Goal: Transaction & Acquisition: Purchase product/service

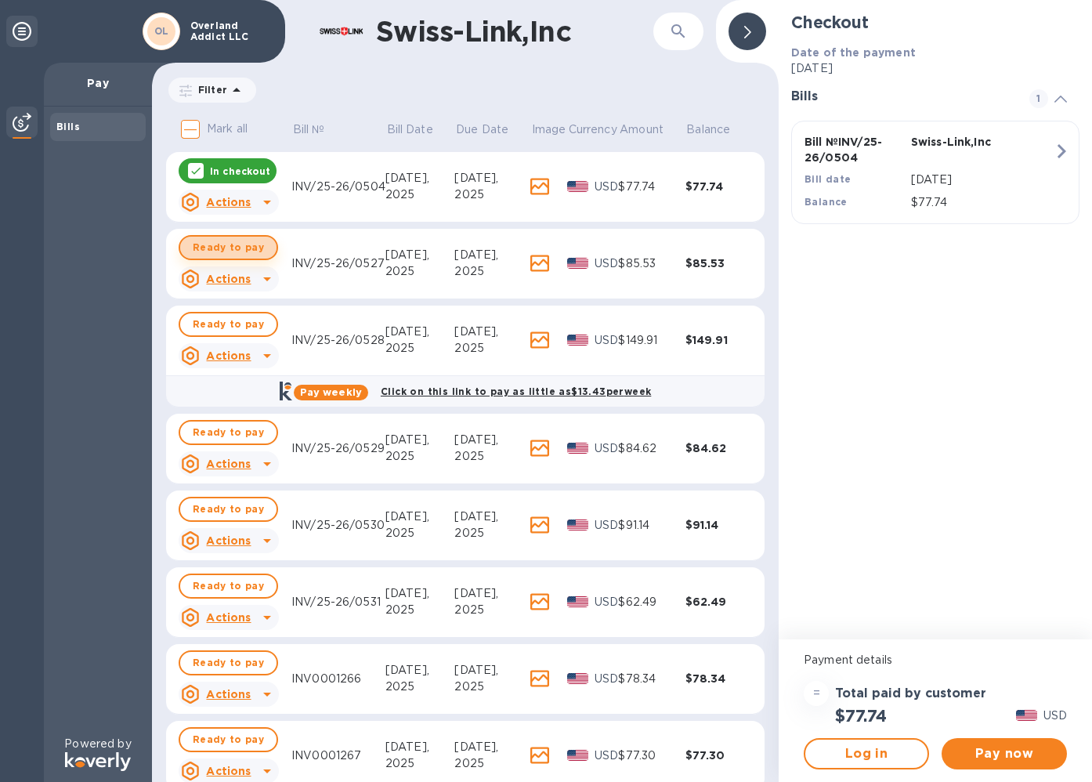
click at [237, 251] on span "Ready to pay" at bounding box center [228, 247] width 71 height 19
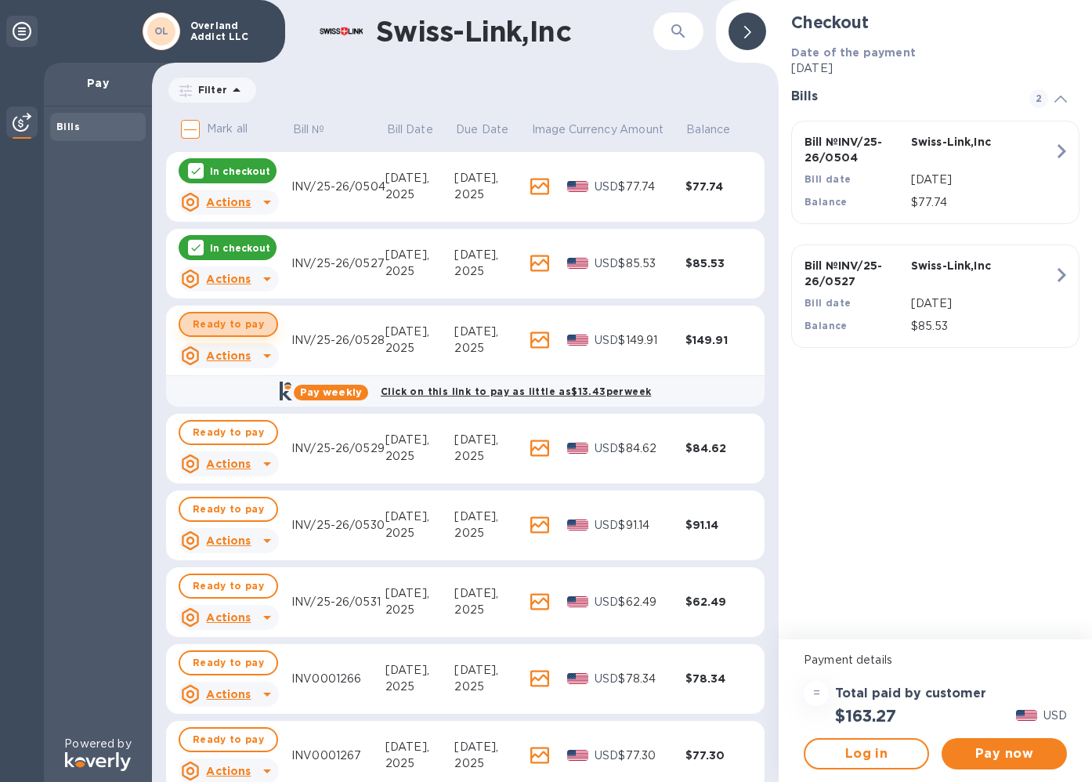
click at [239, 322] on span "Ready to pay" at bounding box center [228, 324] width 71 height 19
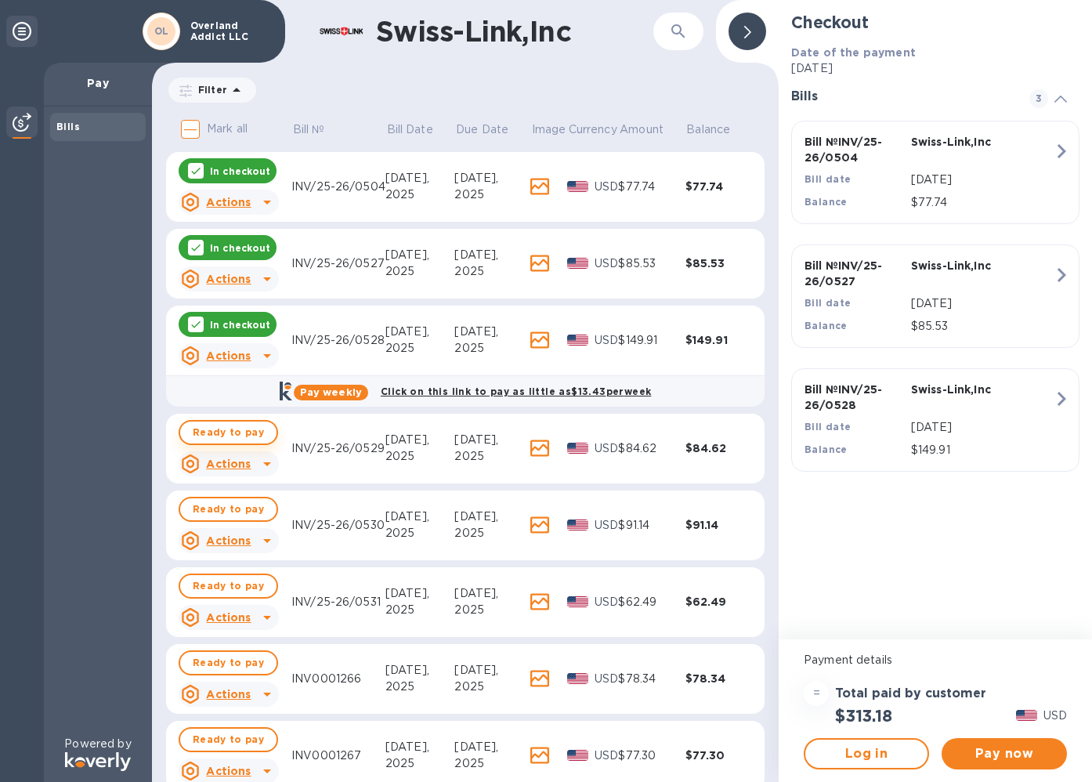
click at [224, 433] on span "Ready to pay" at bounding box center [228, 432] width 71 height 19
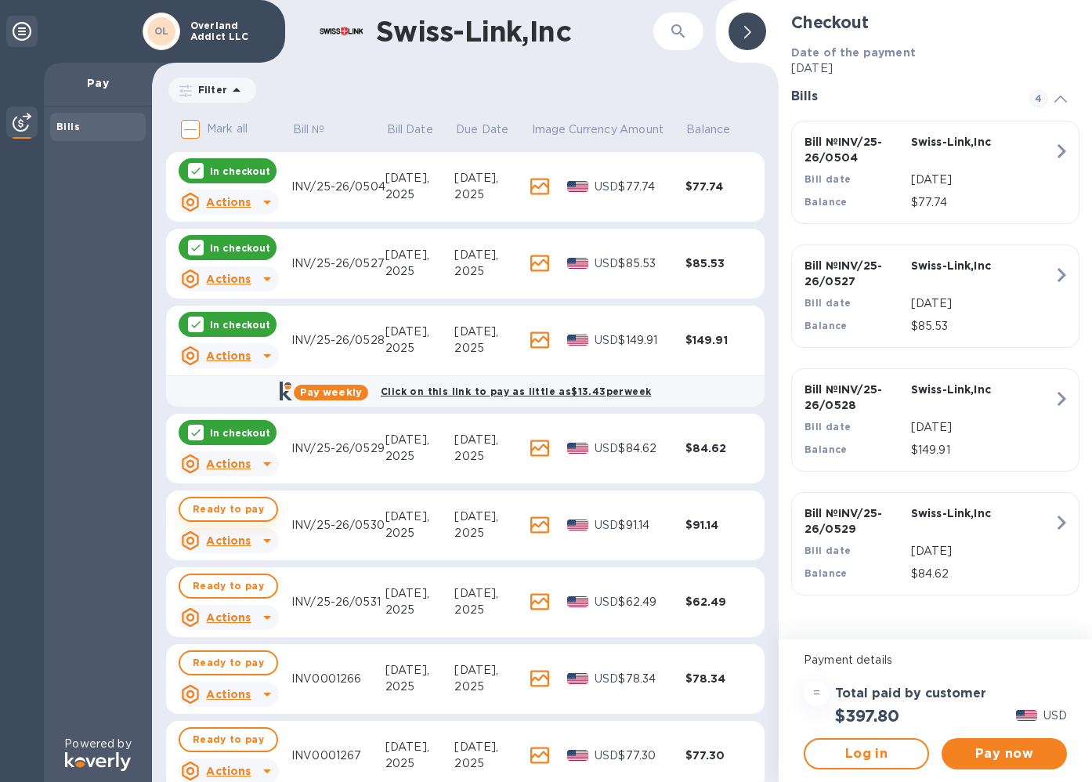
click at [233, 511] on span "Ready to pay" at bounding box center [228, 509] width 71 height 19
click at [231, 598] on button "Ready to pay" at bounding box center [229, 586] width 100 height 25
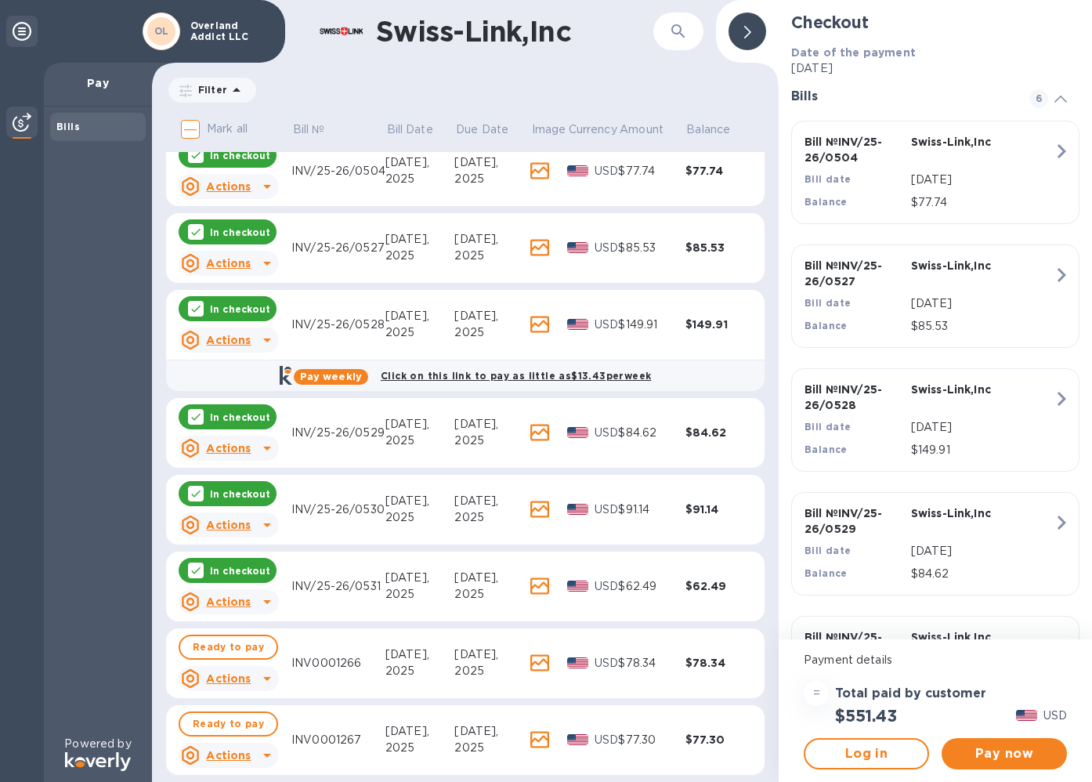
scroll to position [93, 0]
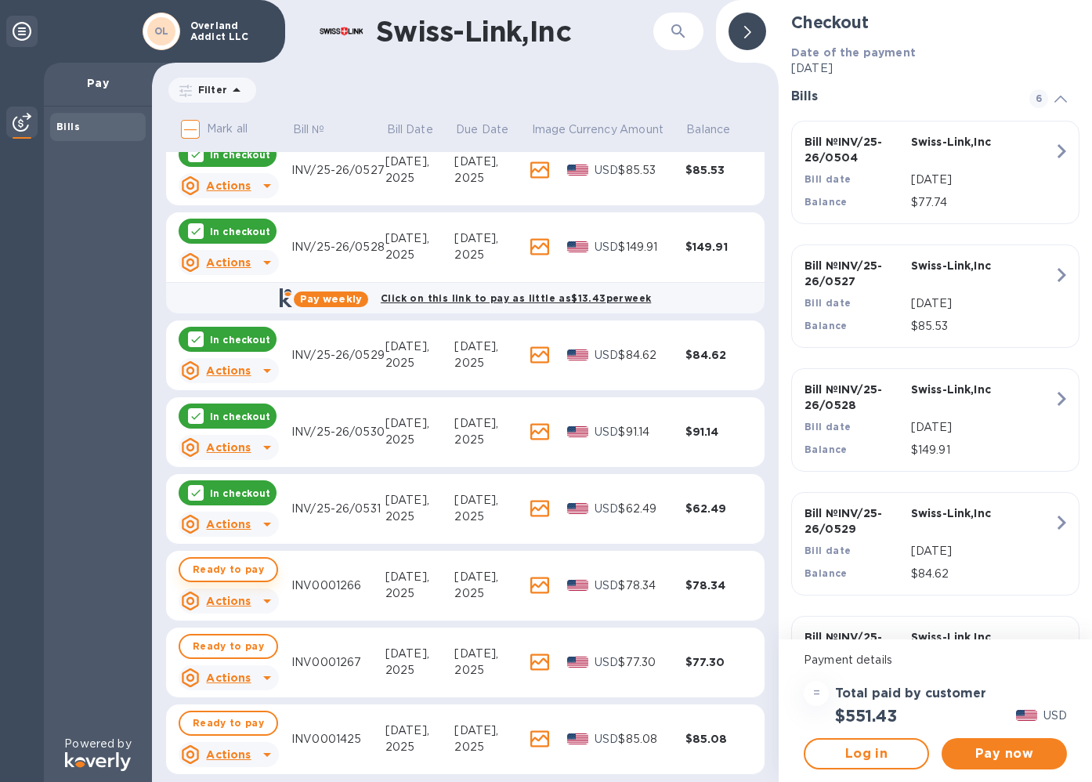
click at [253, 571] on span "Ready to pay" at bounding box center [228, 569] width 71 height 19
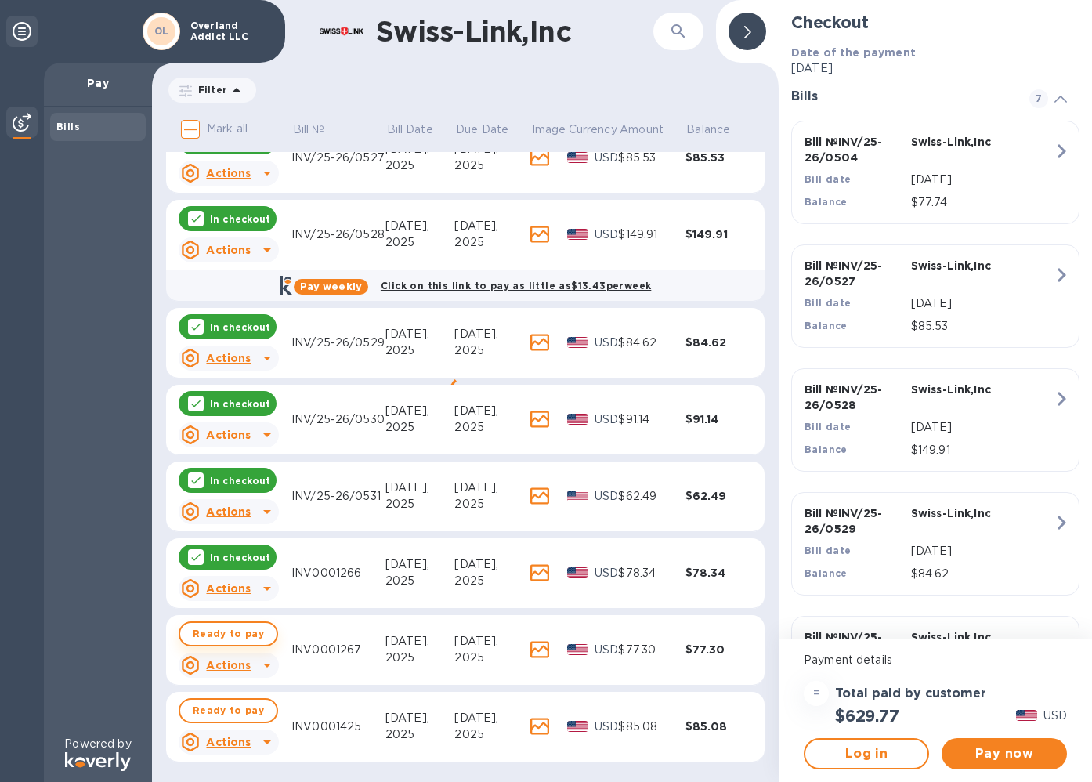
click at [237, 625] on span "Ready to pay" at bounding box center [228, 634] width 71 height 19
click at [236, 704] on span "Ready to pay" at bounding box center [228, 710] width 71 height 19
checkbox input "true"
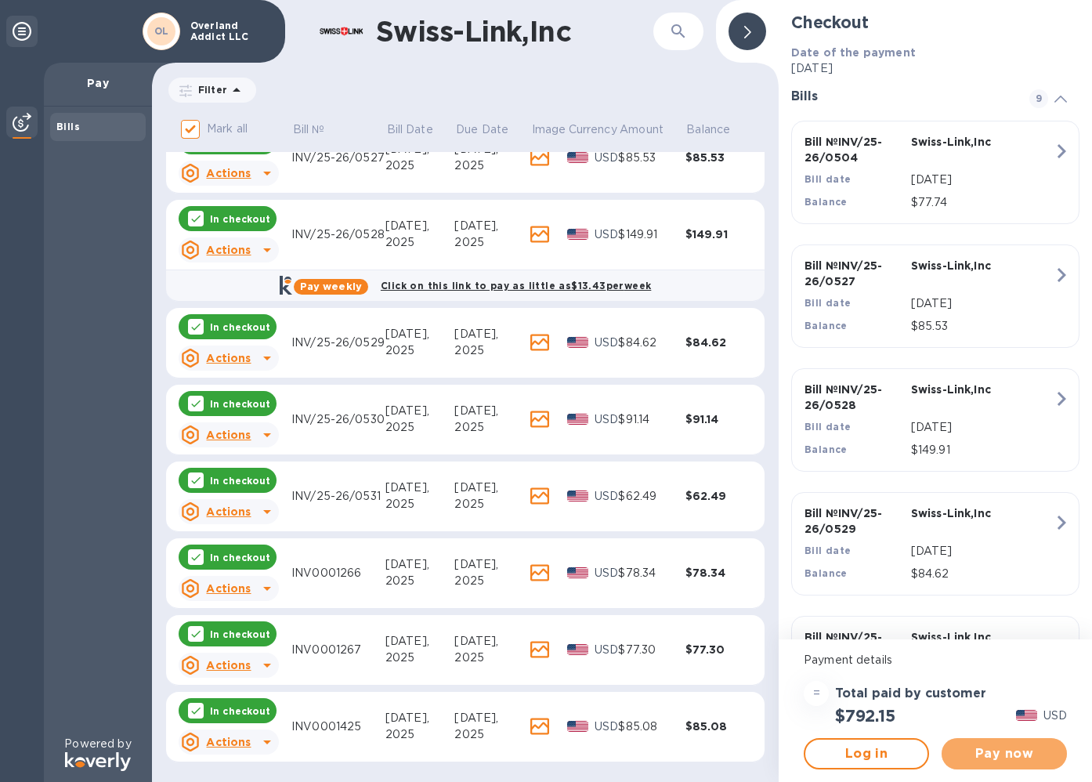
drag, startPoint x: 987, startPoint y: 759, endPoint x: 974, endPoint y: 716, distance: 44.4
click at [982, 712] on div "Payment details = Total paid by customer $792.15 USD Log in Pay now" at bounding box center [935, 711] width 313 height 143
click at [892, 748] on span "Log in" at bounding box center [866, 754] width 97 height 19
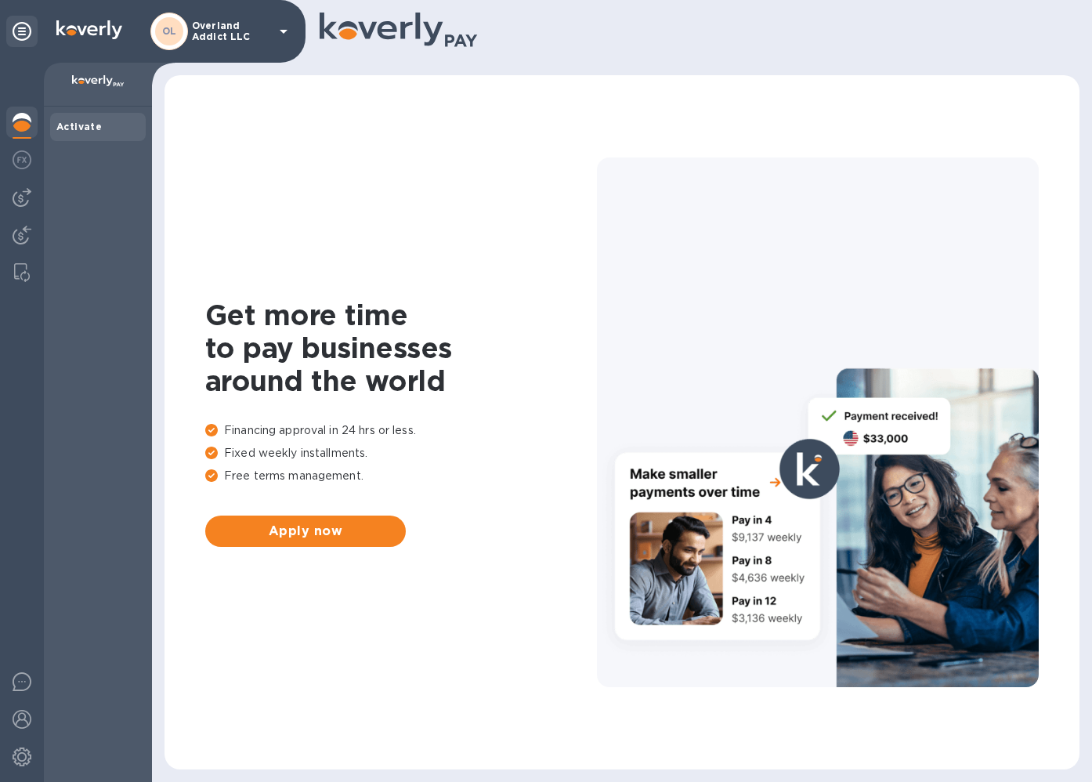
click at [23, 118] on img at bounding box center [22, 122] width 19 height 19
click at [279, 31] on icon at bounding box center [283, 31] width 19 height 19
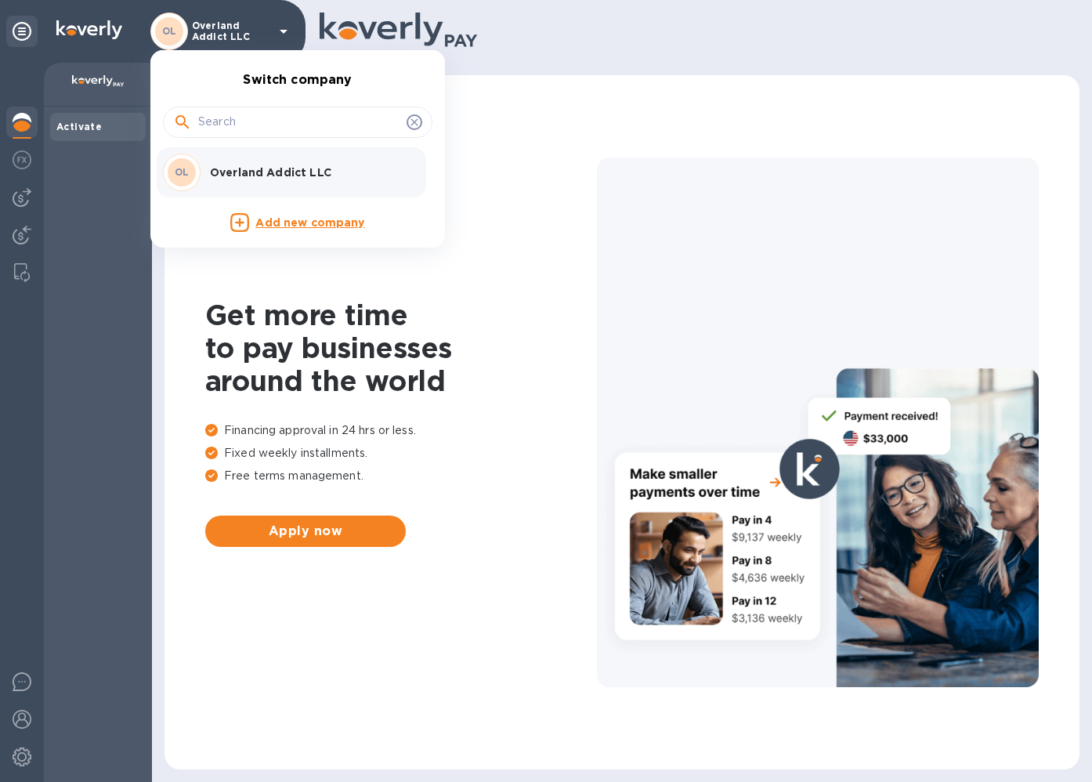
click at [568, 402] on div at bounding box center [546, 391] width 1092 height 782
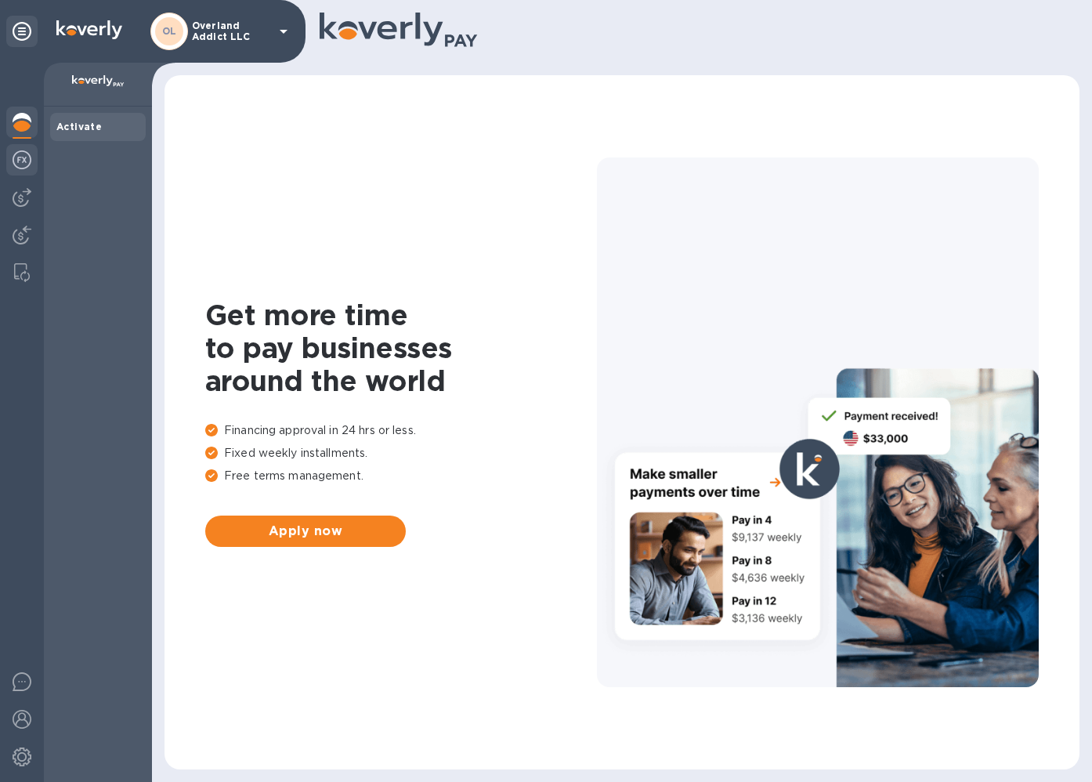
click at [27, 168] on img at bounding box center [22, 159] width 19 height 19
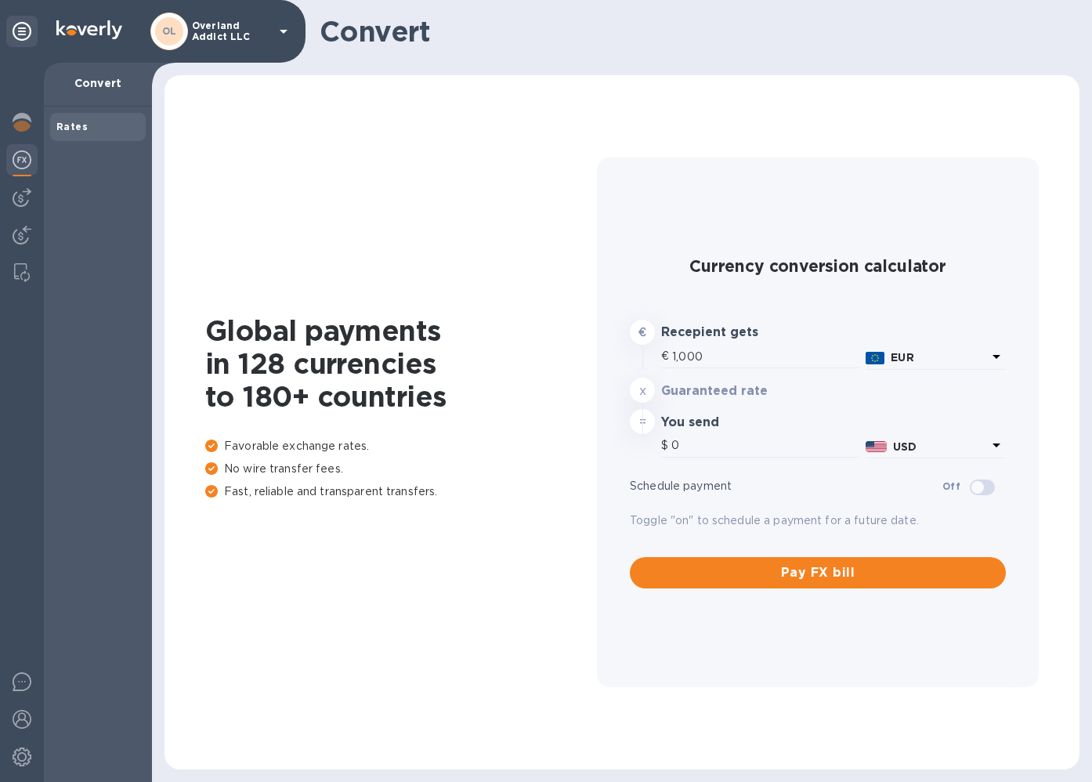
type input "1,179.89"
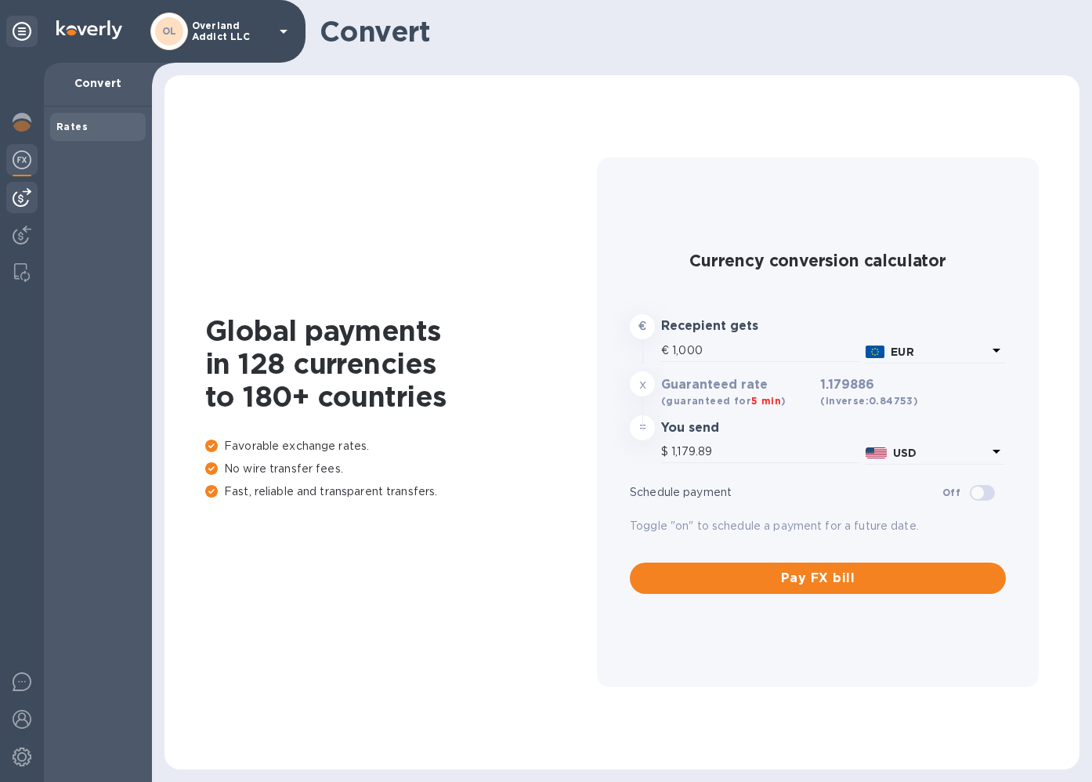
click at [27, 190] on img at bounding box center [22, 197] width 19 height 19
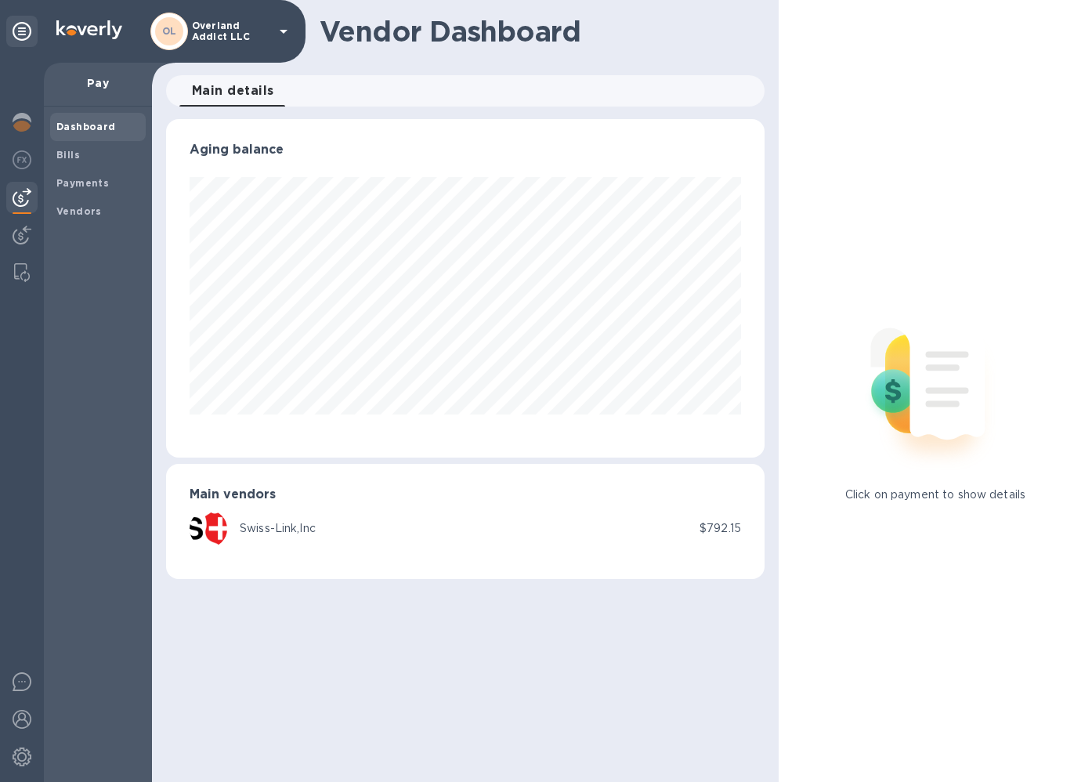
scroll to position [339, 599]
click at [77, 150] on b "Bills" at bounding box center [68, 155] width 24 height 12
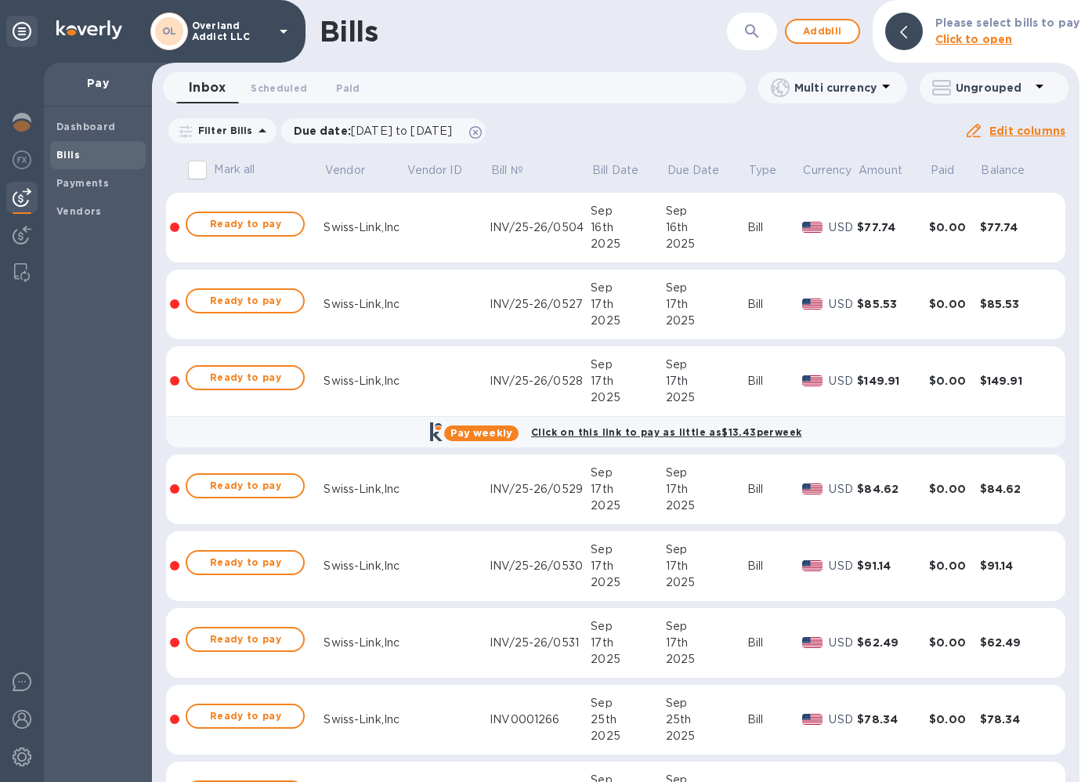
click at [201, 168] on input "Mark all" at bounding box center [197, 170] width 33 height 33
checkbox input "true"
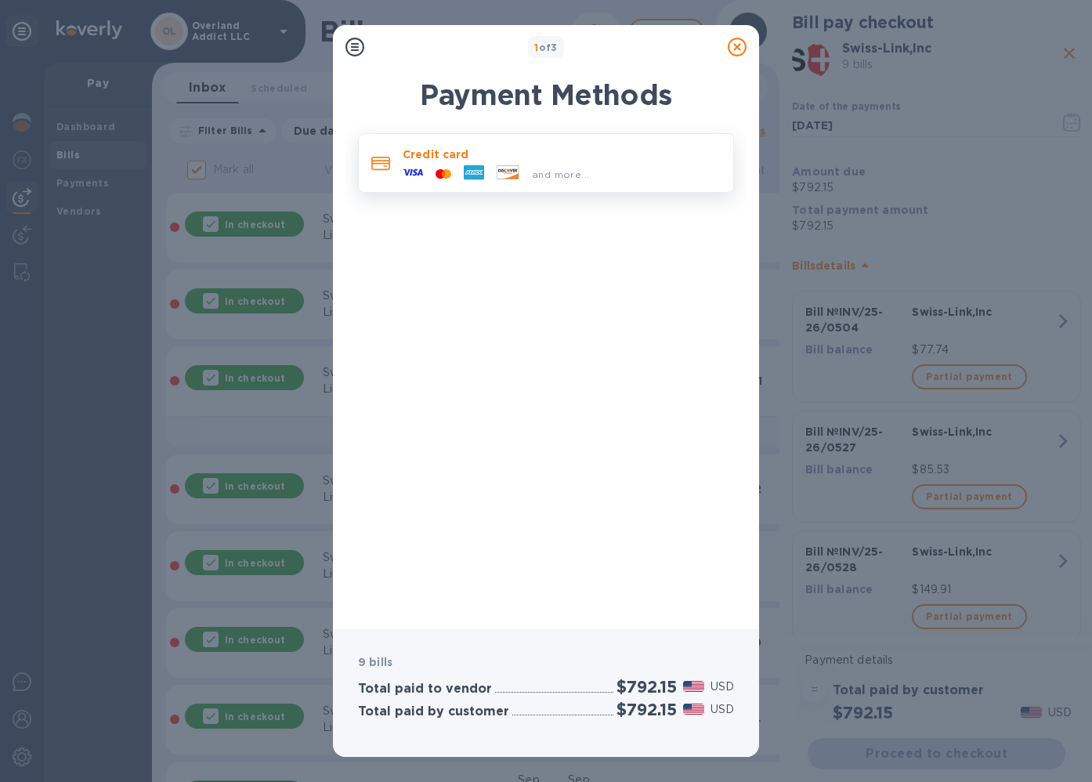
click at [594, 166] on div "and more..." at bounding box center [562, 170] width 318 height 17
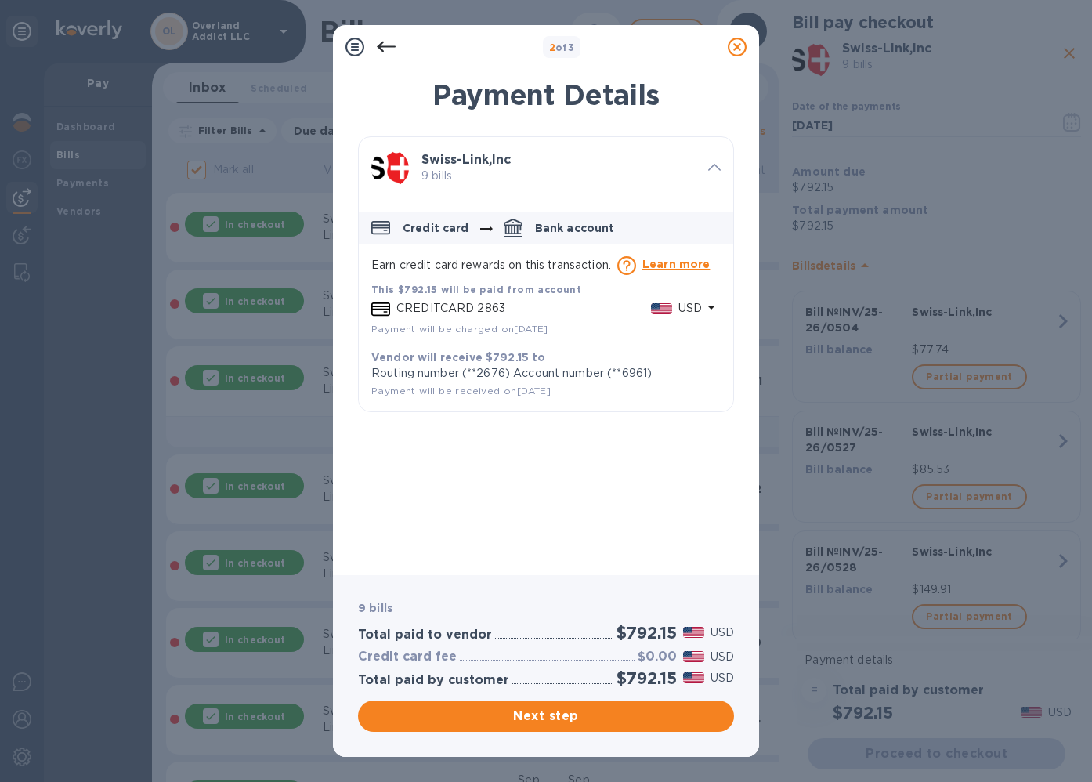
click at [560, 306] on p "CREDITCARD 2863" at bounding box center [524, 308] width 255 height 16
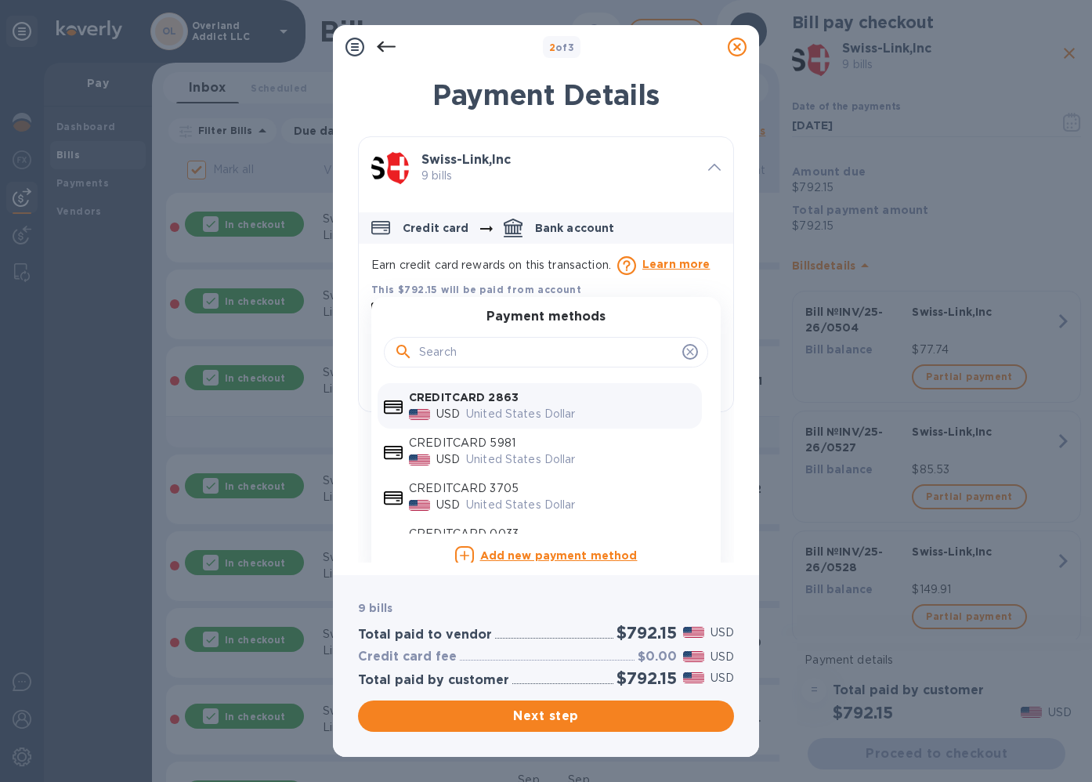
click at [560, 306] on div "Payment methods CREDITCARD 2863 USD United States Dollar CREDITCARD 5981 USD Un…" at bounding box center [546, 437] width 350 height 281
click at [521, 397] on p "CREDITCARD 2863" at bounding box center [552, 398] width 287 height 16
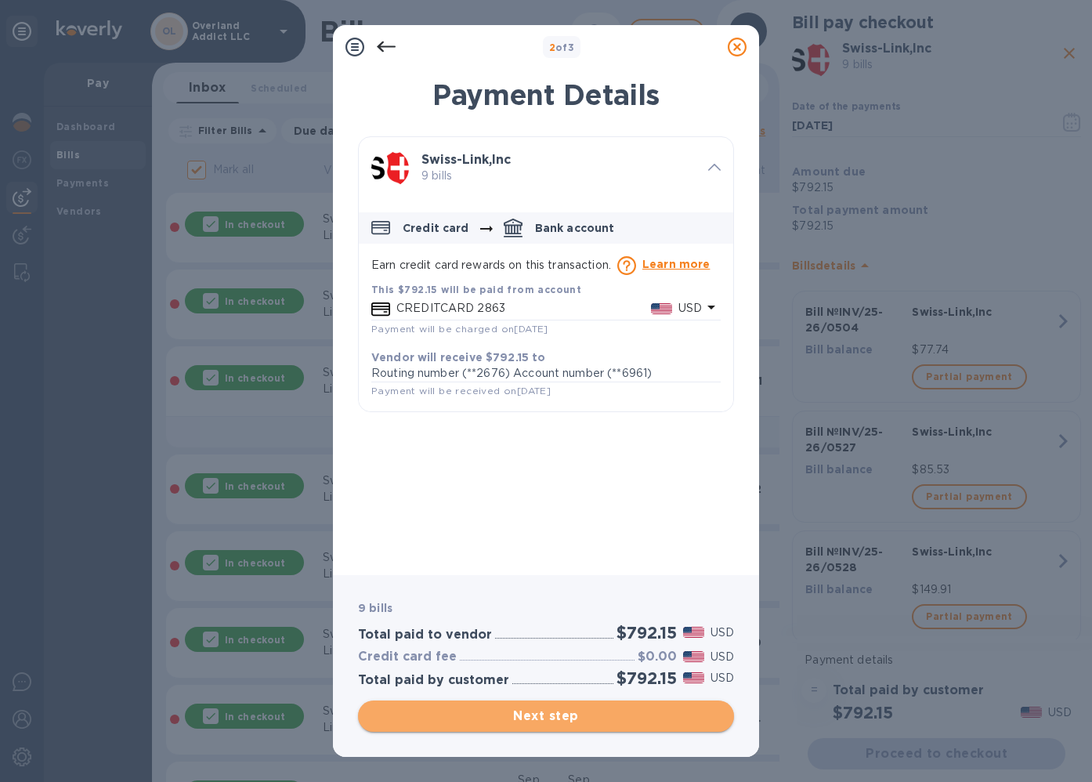
click at [560, 719] on span "Next step" at bounding box center [546, 716] width 351 height 19
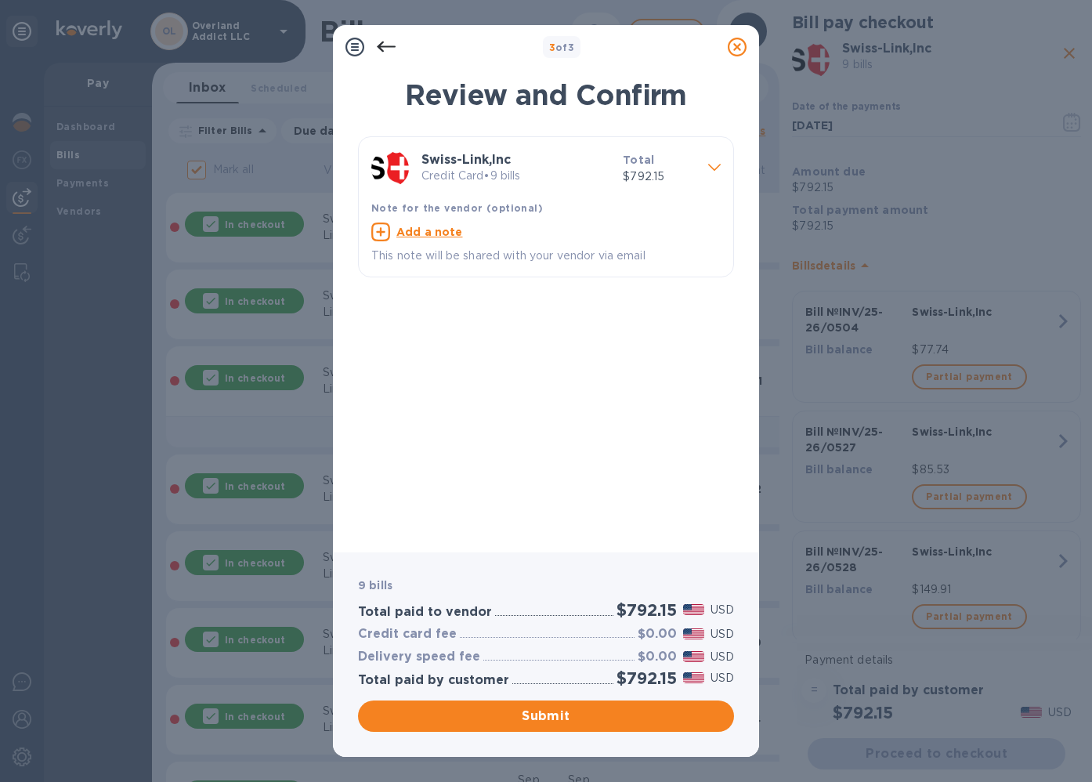
click at [541, 717] on span "Submit" at bounding box center [546, 716] width 351 height 19
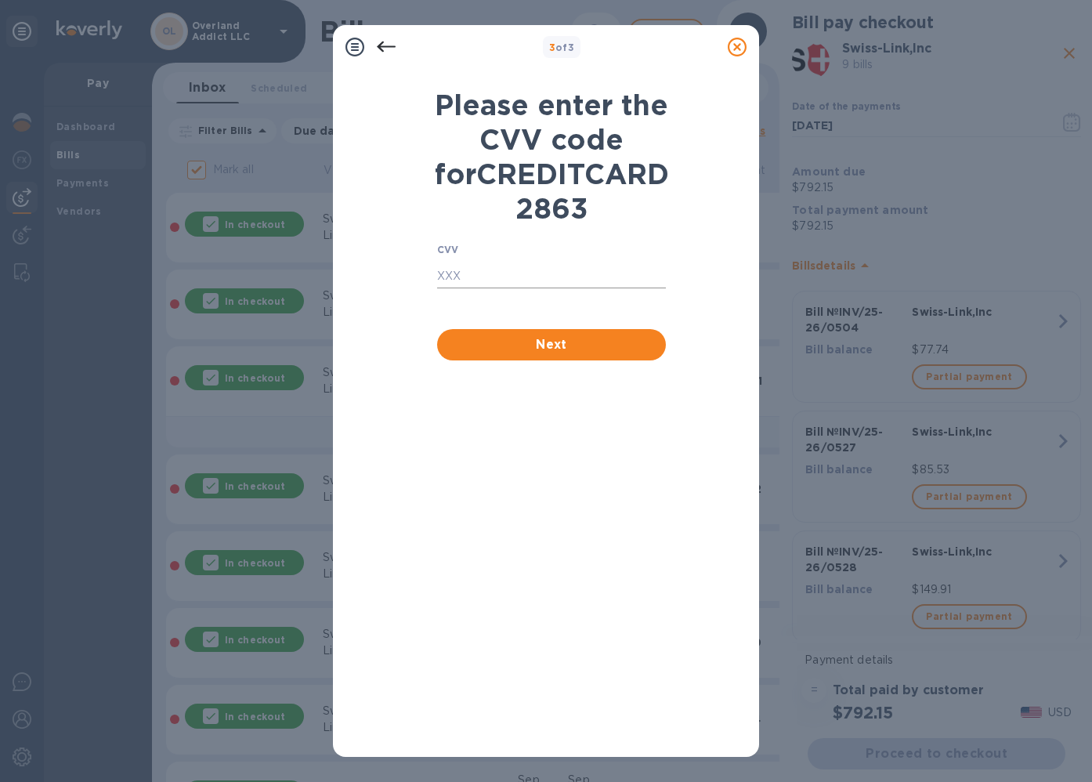
click at [529, 288] on input "text" at bounding box center [551, 277] width 229 height 24
click at [0, 781] on com-1password-button at bounding box center [0, 782] width 0 height 0
type input "021"
click at [554, 354] on span "Next" at bounding box center [552, 344] width 204 height 19
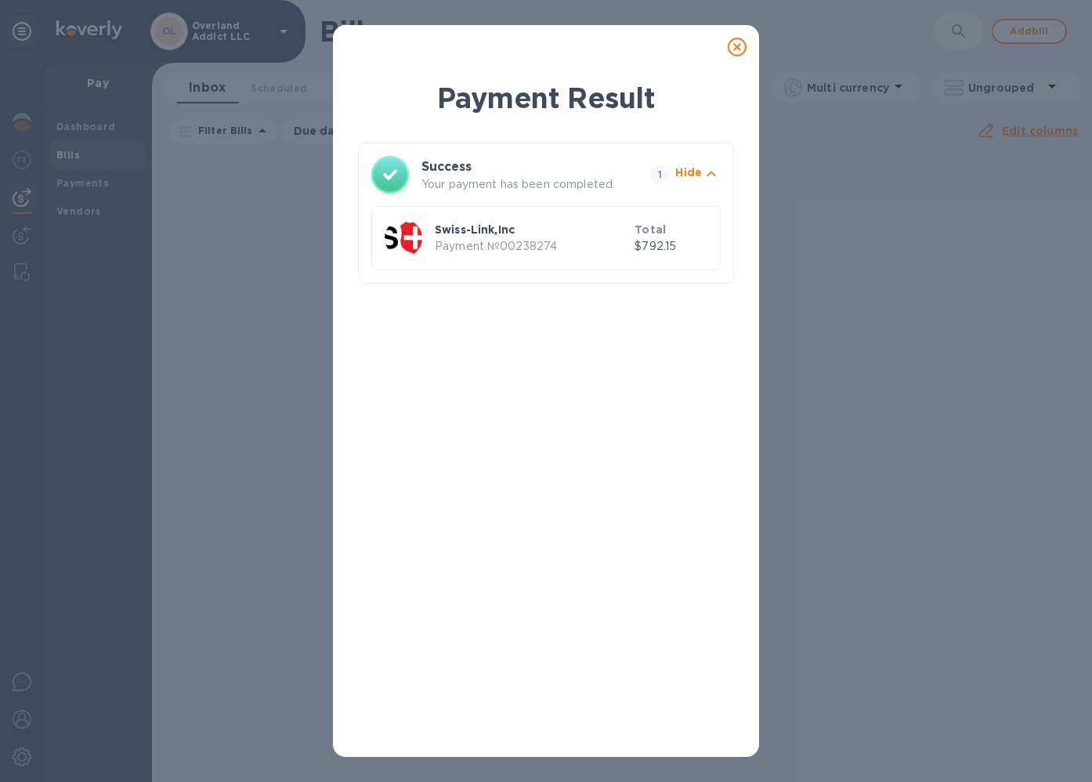
click at [737, 53] on icon at bounding box center [737, 47] width 19 height 19
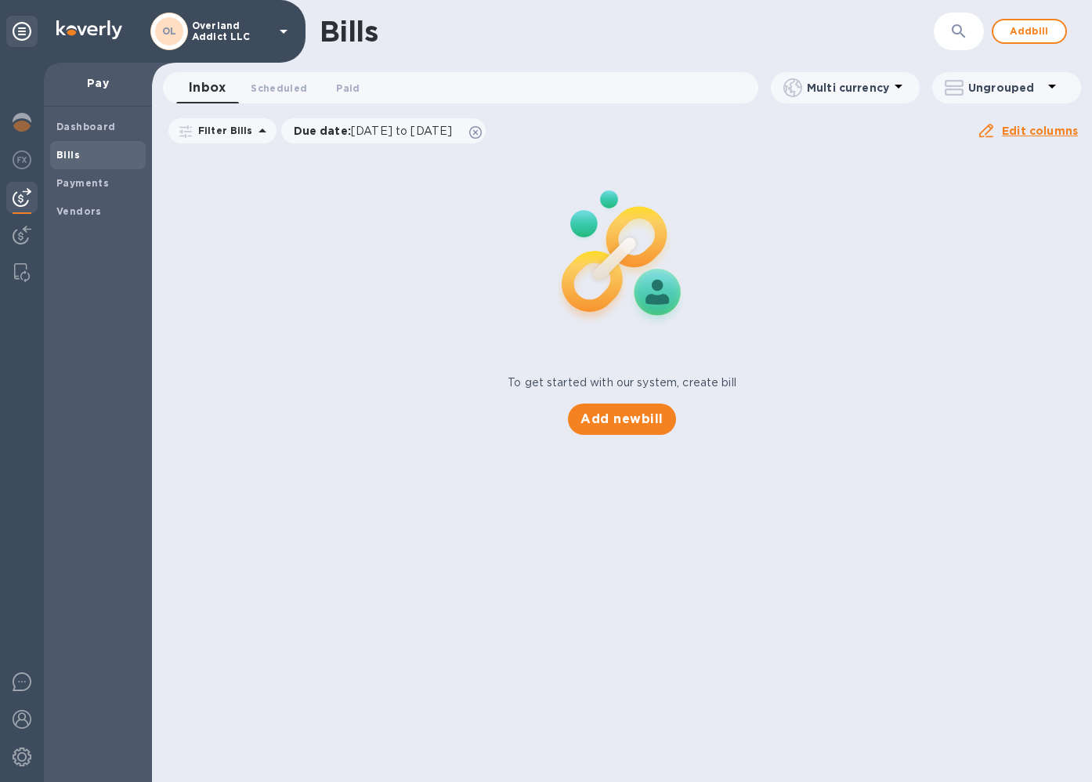
click at [368, 347] on div "To get started with our system, create bill Add new bill" at bounding box center [622, 293] width 953 height 295
